Goal: Task Accomplishment & Management: Use online tool/utility

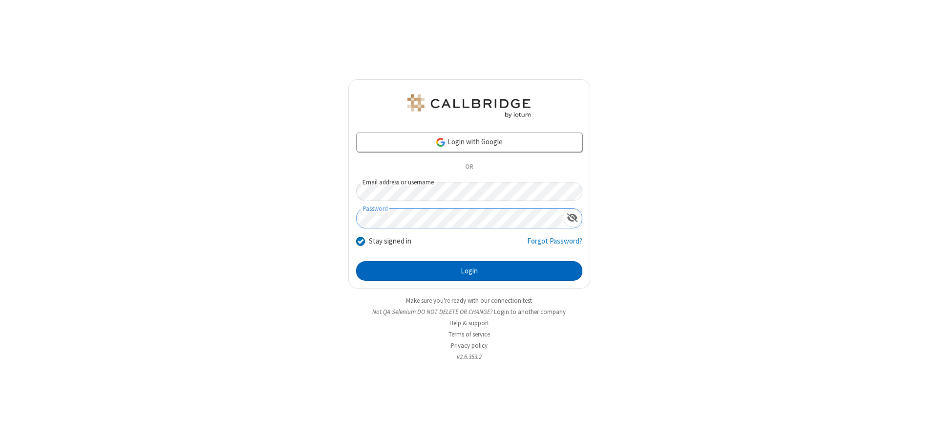
click at [469, 271] on button "Login" at bounding box center [469, 271] width 226 height 20
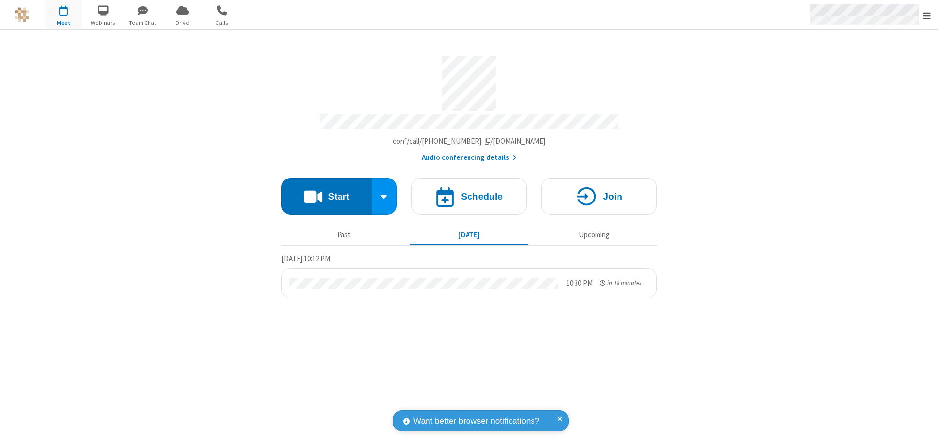
click at [927, 15] on span "Open menu" at bounding box center [927, 16] width 8 height 10
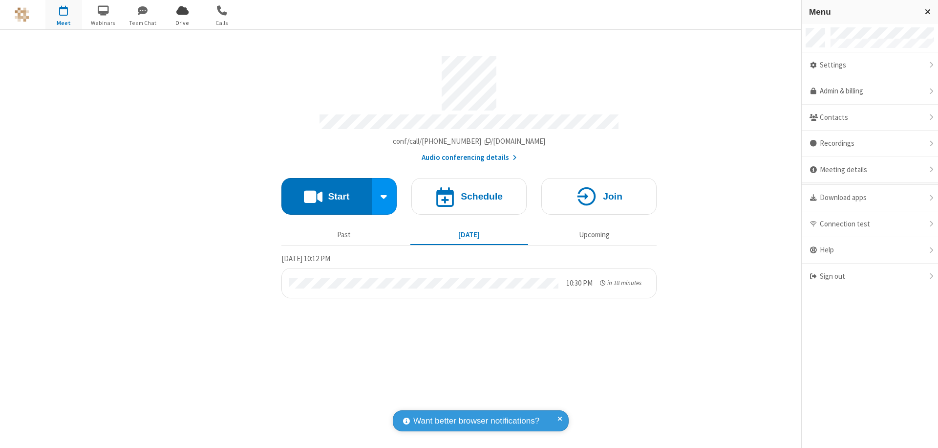
click at [182, 22] on span "Drive" at bounding box center [182, 23] width 37 height 9
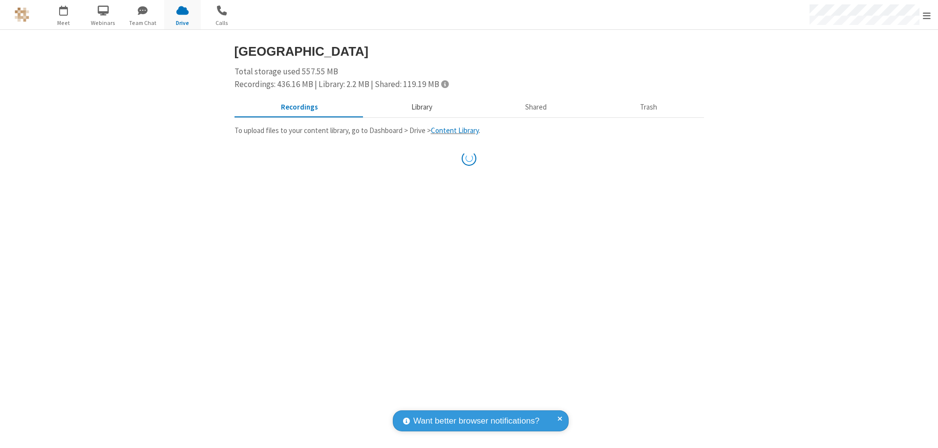
click at [420, 107] on button "Library" at bounding box center [422, 107] width 114 height 19
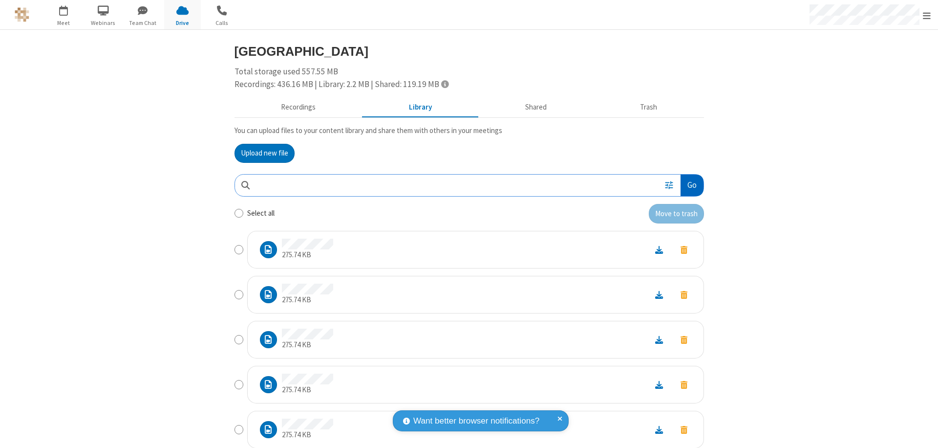
click at [688, 185] on button "Go" at bounding box center [692, 185] width 22 height 22
click at [261, 153] on button "Upload new file" at bounding box center [265, 154] width 60 height 20
